Goal: Information Seeking & Learning: Learn about a topic

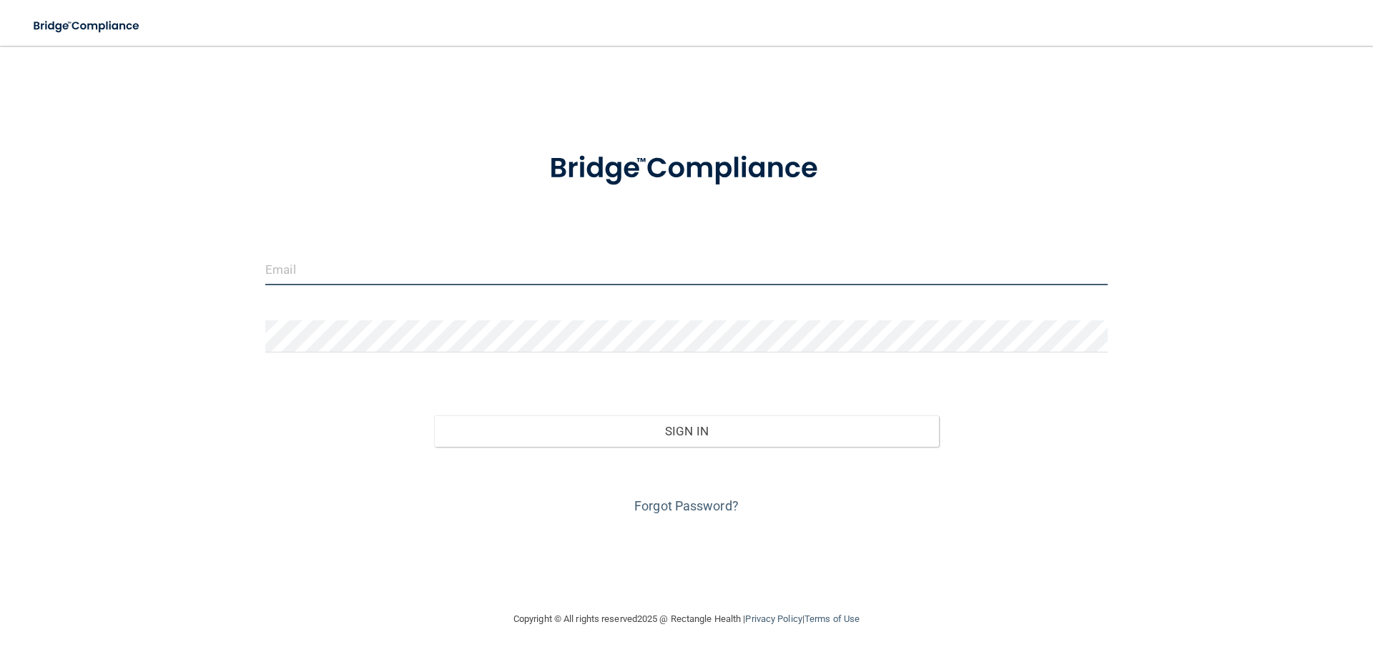
click at [285, 272] on input "email" at bounding box center [686, 269] width 842 height 32
type input "[EMAIL_ADDRESS][DOMAIN_NAME]"
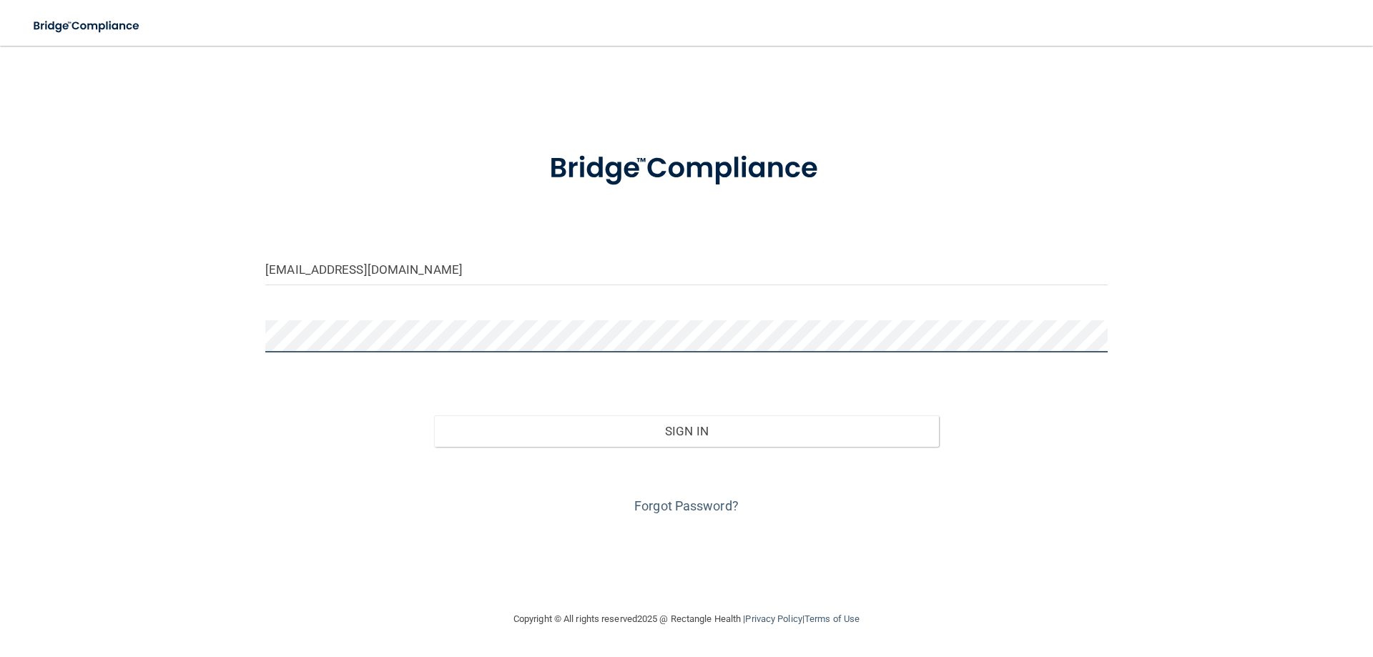
click at [434, 415] on button "Sign In" at bounding box center [686, 430] width 505 height 31
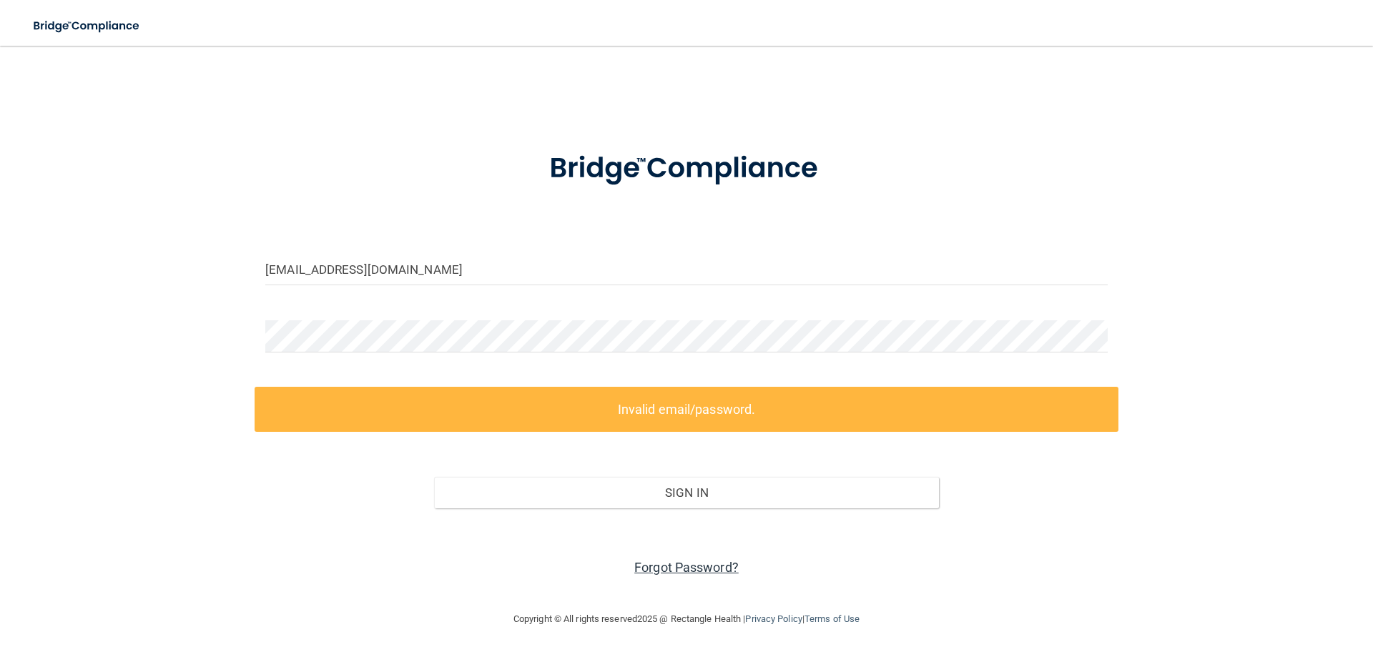
click at [682, 565] on link "Forgot Password?" at bounding box center [686, 567] width 104 height 15
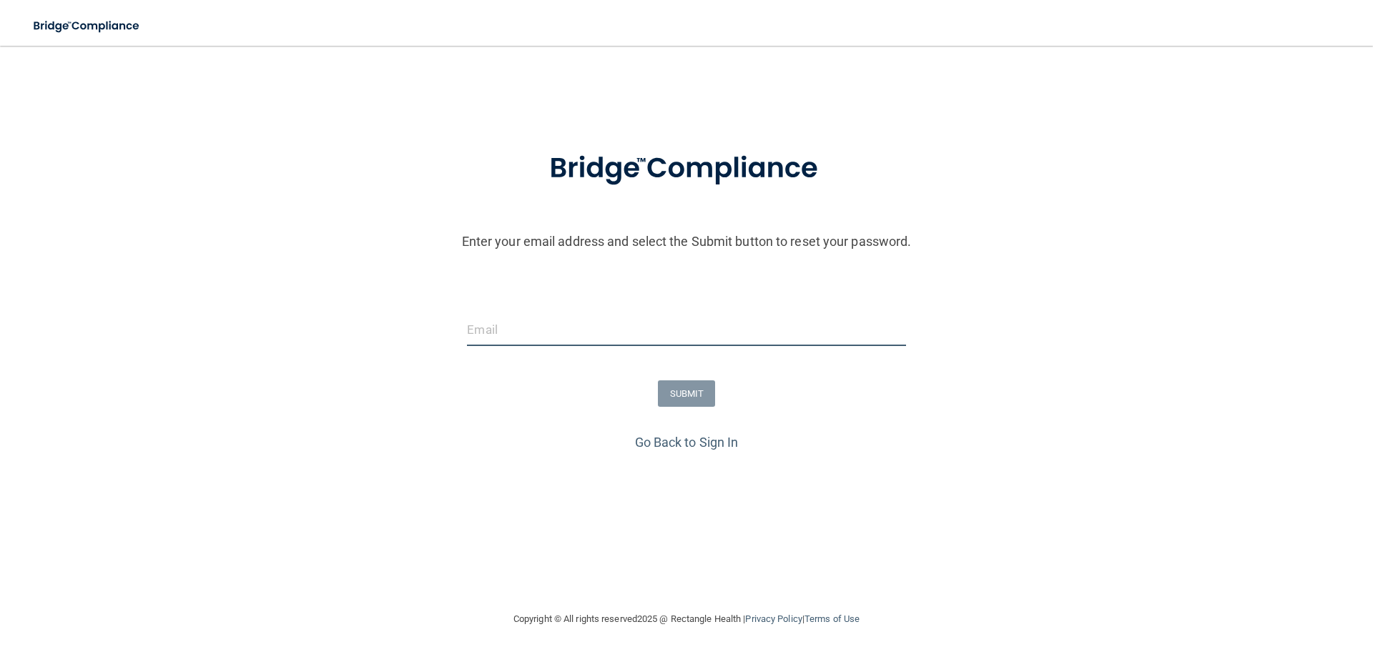
click at [473, 322] on input "email" at bounding box center [686, 330] width 438 height 32
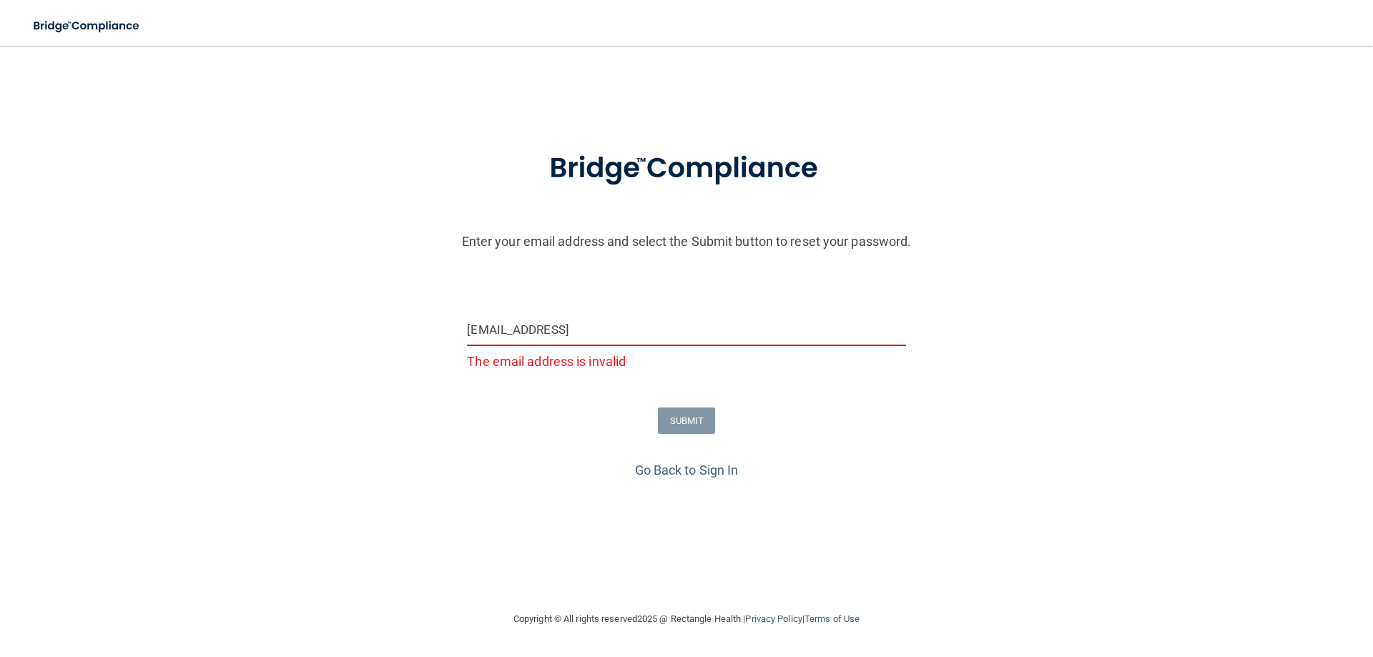
click at [698, 435] on form "Enter your email address and select the Submit button to reset your password. […" at bounding box center [686, 295] width 1358 height 327
click at [655, 332] on input "[EMAIL_ADDRESS]" at bounding box center [686, 330] width 438 height 32
type input "l"
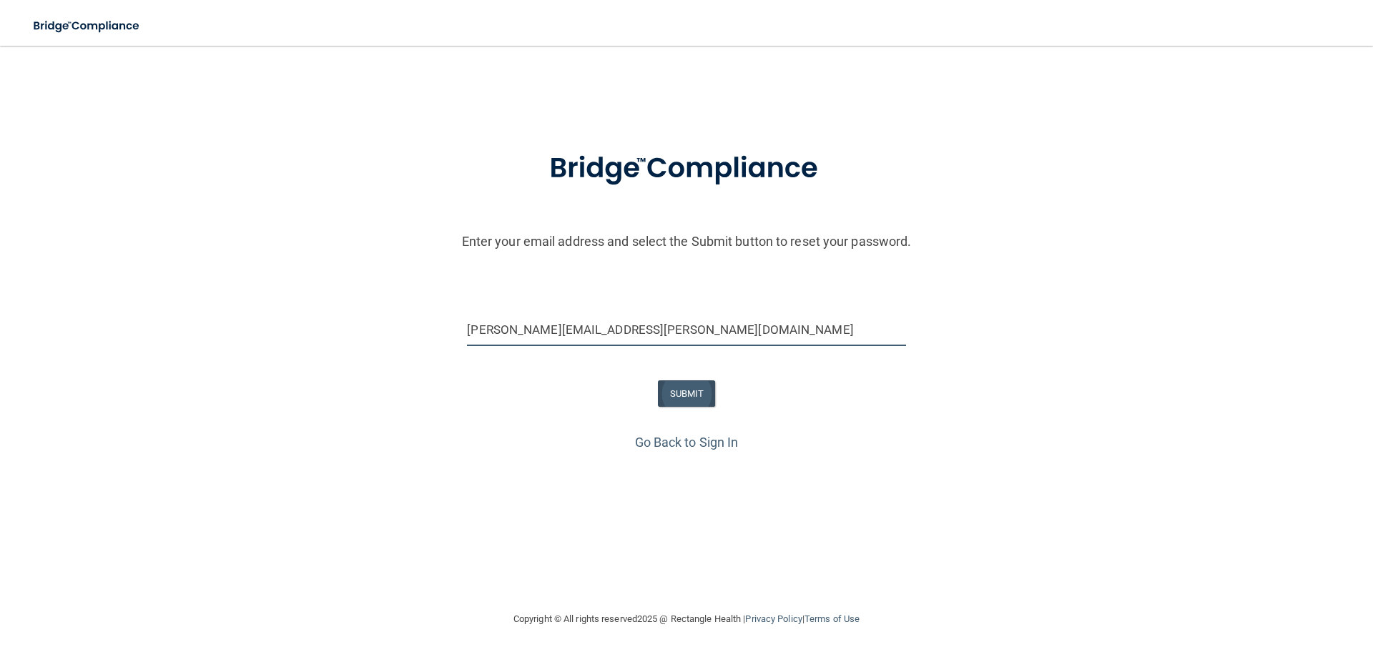
type input "[PERSON_NAME][EMAIL_ADDRESS][PERSON_NAME][DOMAIN_NAME]"
click at [706, 390] on button "SUBMIT" at bounding box center [687, 393] width 58 height 26
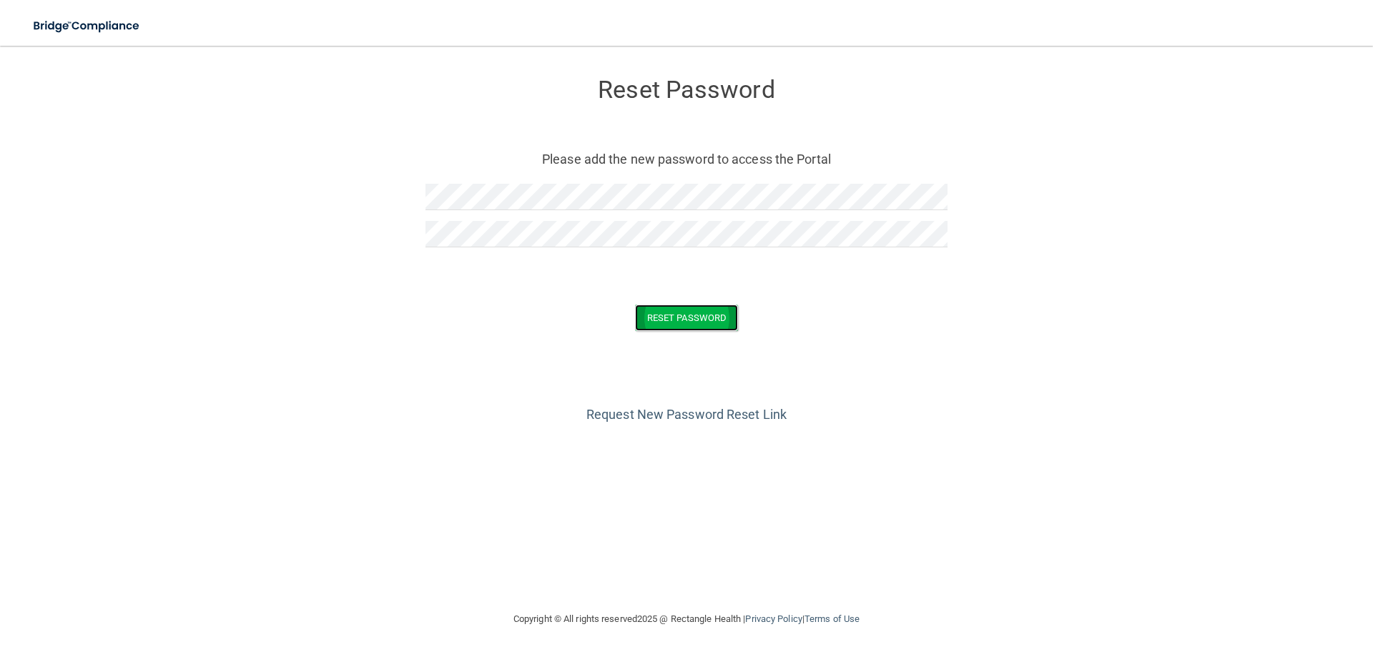
click at [676, 309] on button "Reset Password" at bounding box center [686, 318] width 103 height 26
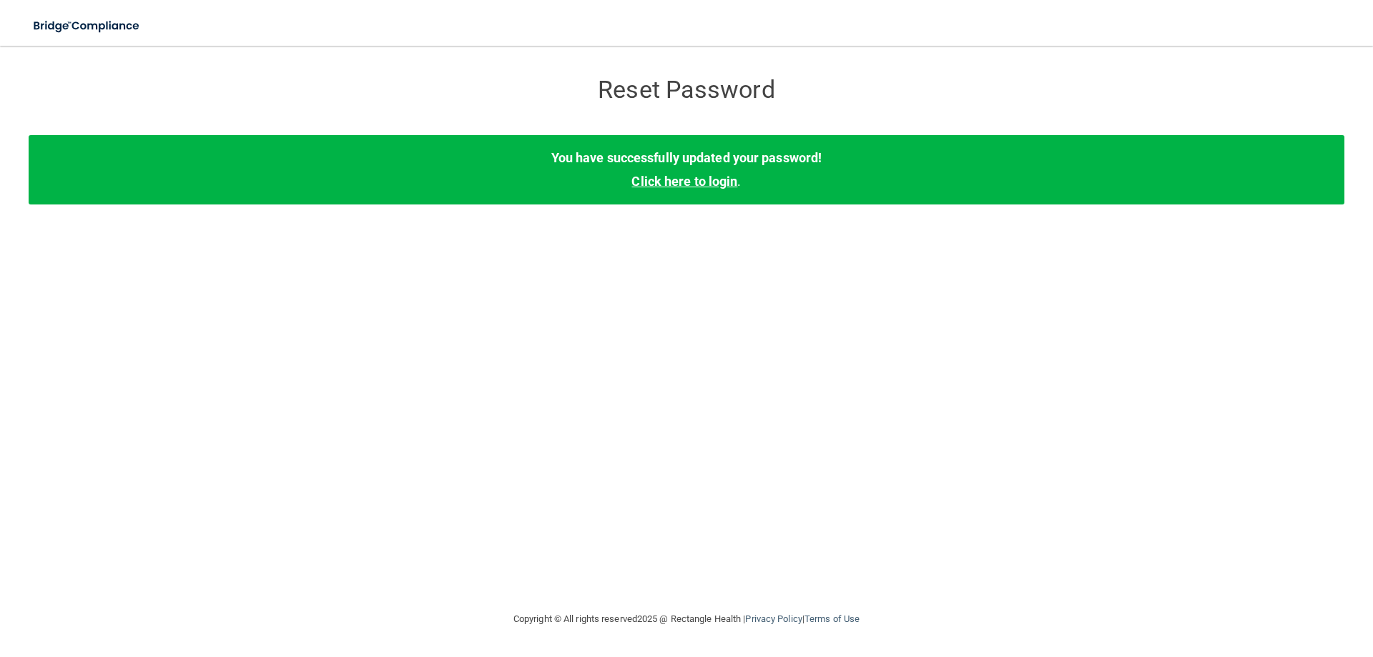
click at [662, 175] on link "Click here to login" at bounding box center [684, 181] width 106 height 15
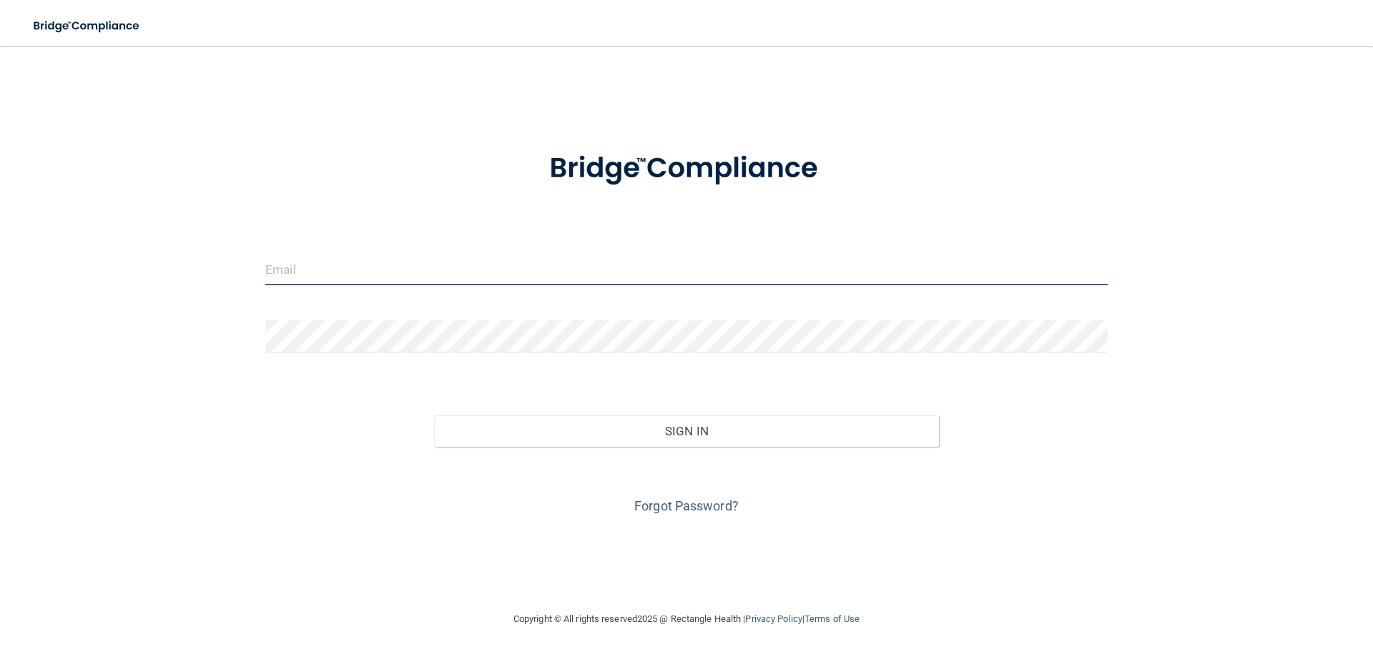
click at [270, 267] on input "email" at bounding box center [686, 269] width 842 height 32
type input "[PERSON_NAME][EMAIL_ADDRESS][PERSON_NAME][DOMAIN_NAME]"
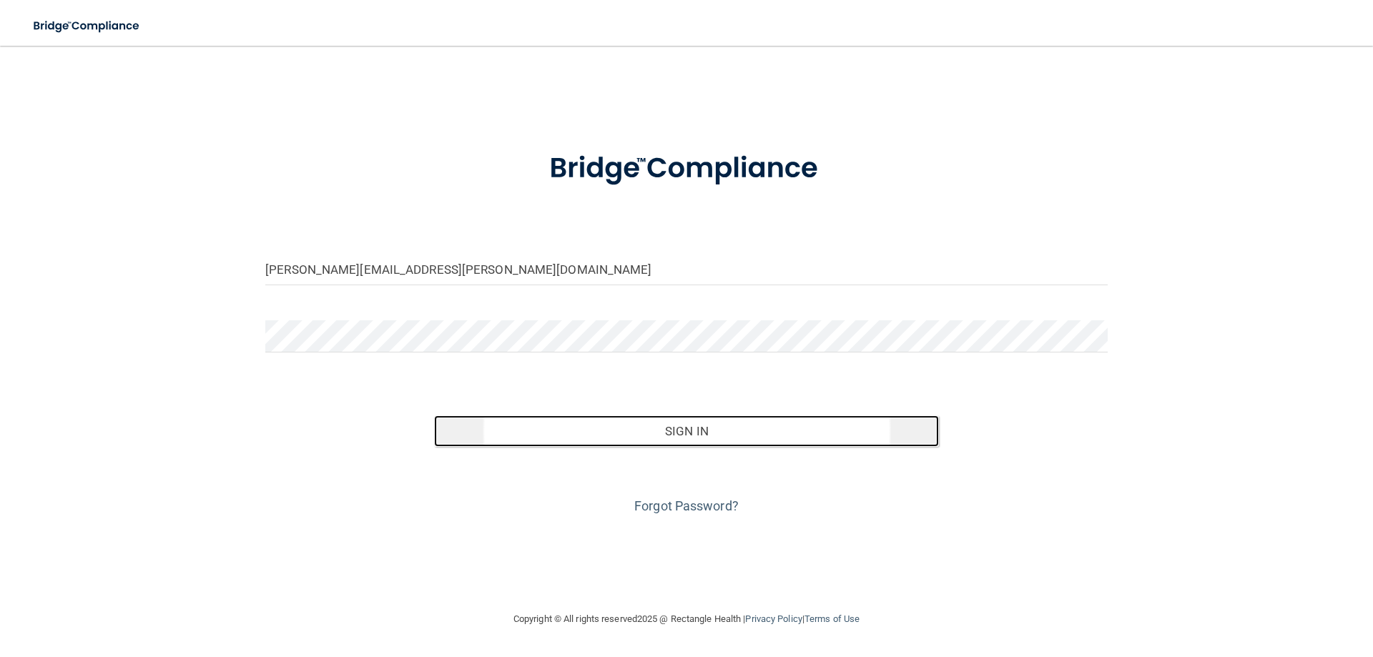
click at [691, 429] on button "Sign In" at bounding box center [686, 430] width 505 height 31
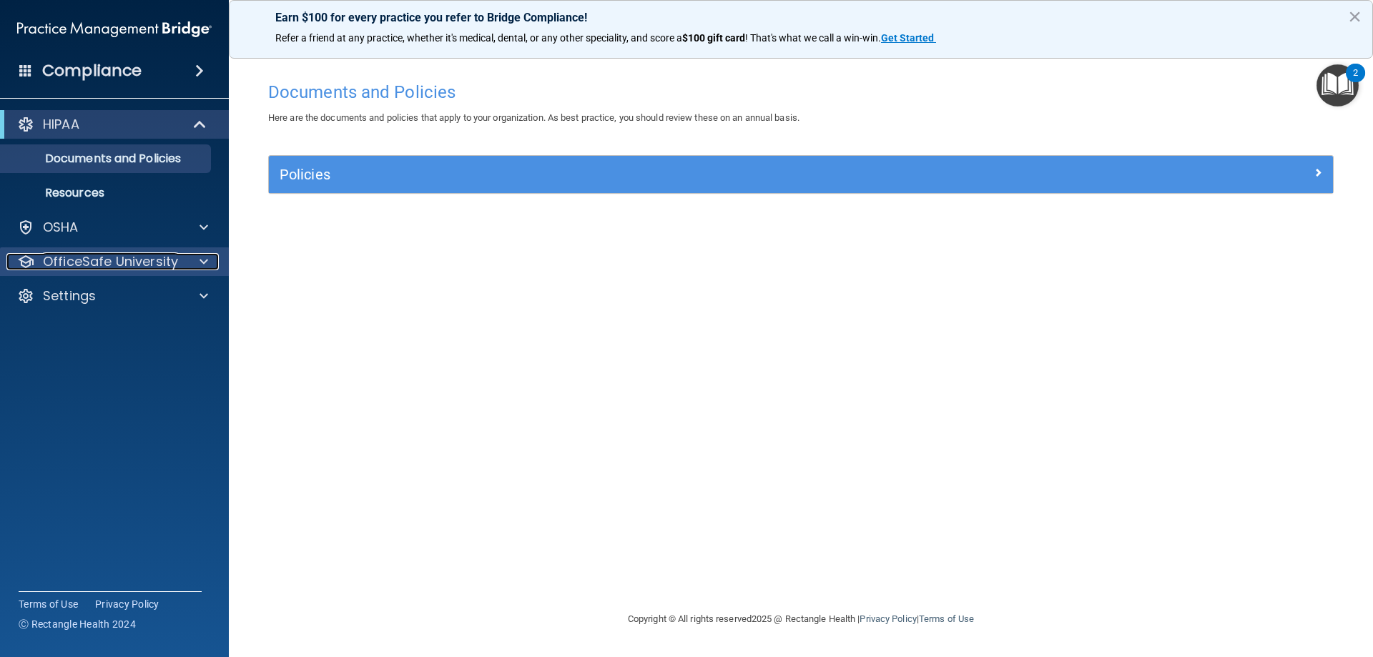
click at [202, 264] on span at bounding box center [203, 261] width 9 height 17
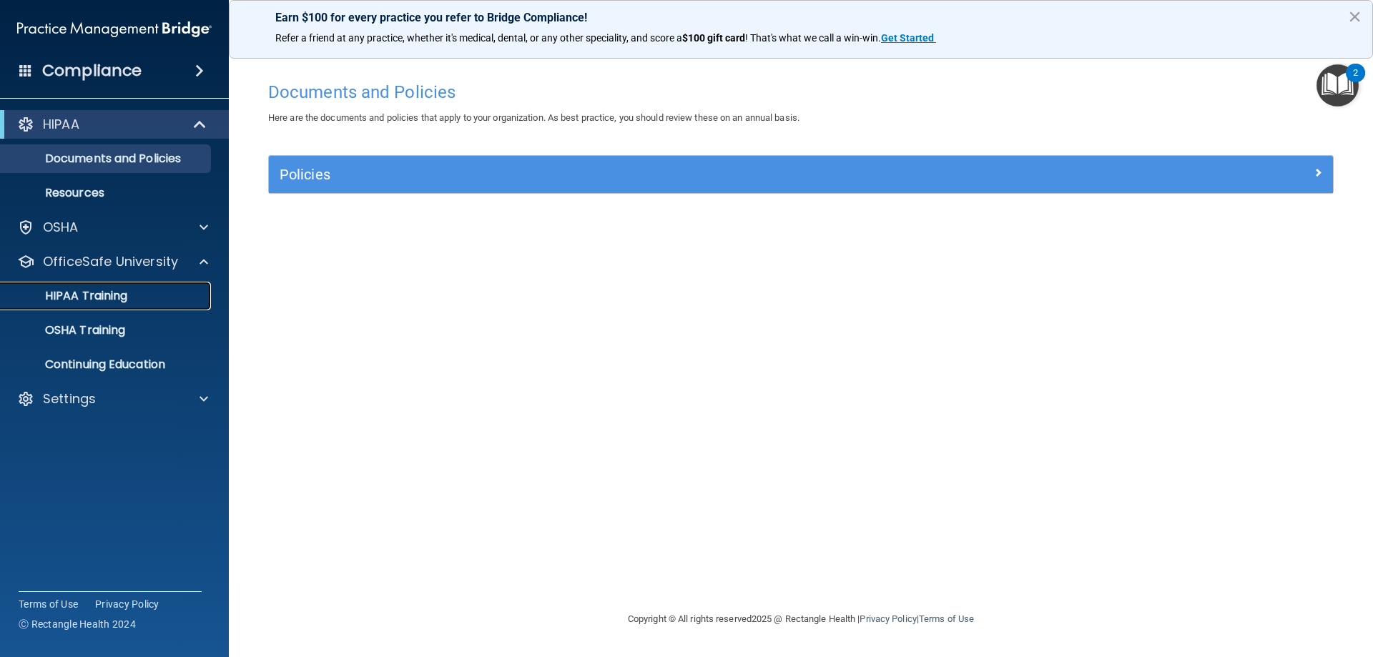
click at [83, 294] on p "HIPAA Training" at bounding box center [68, 296] width 118 height 14
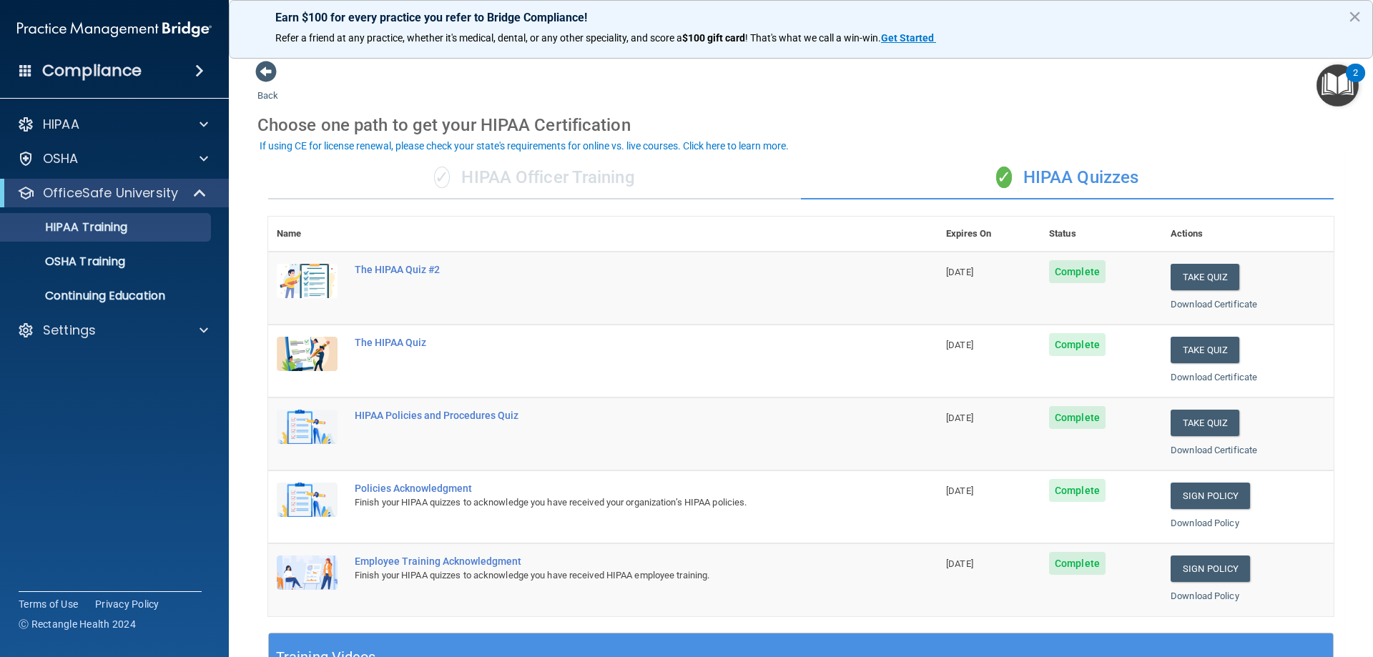
click at [535, 177] on div "✓ HIPAA Officer Training" at bounding box center [534, 178] width 533 height 43
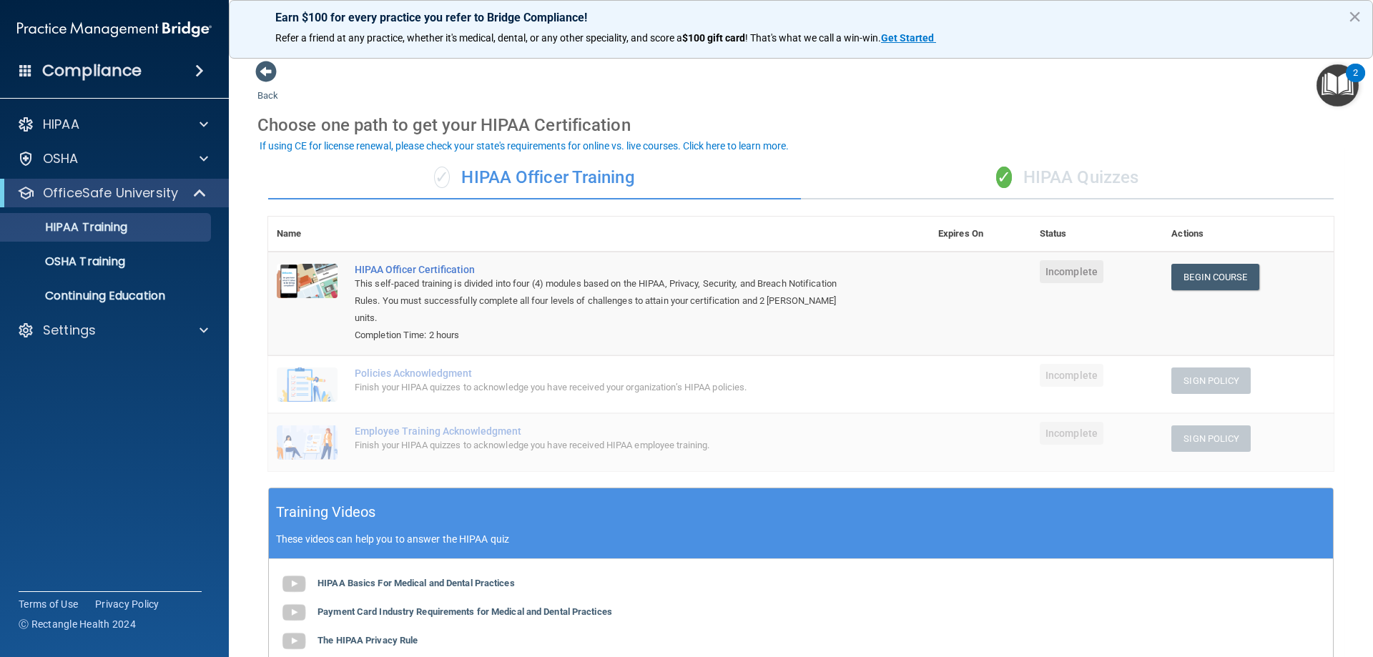
click at [1062, 180] on div "✓ HIPAA Quizzes" at bounding box center [1067, 178] width 533 height 43
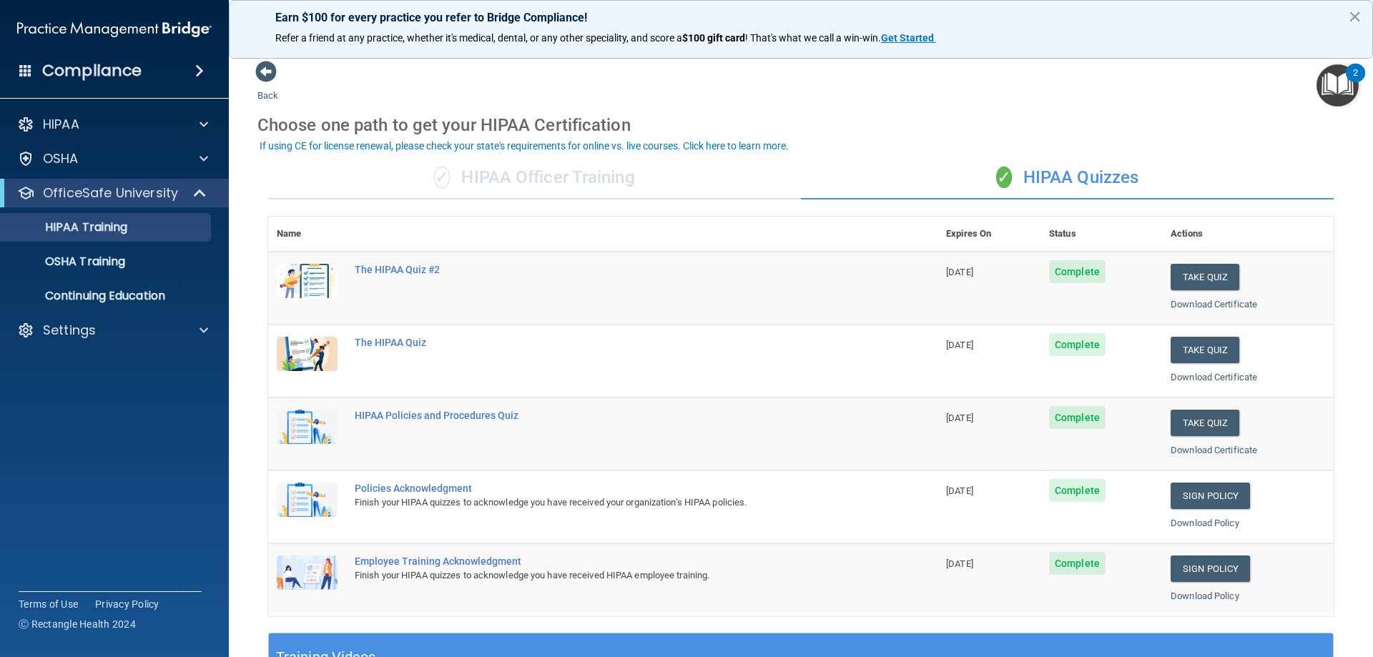
click at [571, 177] on div "✓ HIPAA Officer Training" at bounding box center [534, 178] width 533 height 43
